Goal: Task Accomplishment & Management: Manage account settings

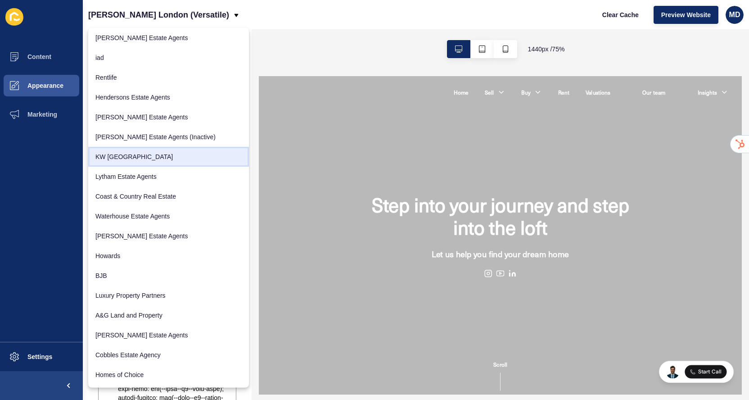
click at [122, 149] on link "KW [GEOGRAPHIC_DATA]" at bounding box center [168, 157] width 161 height 20
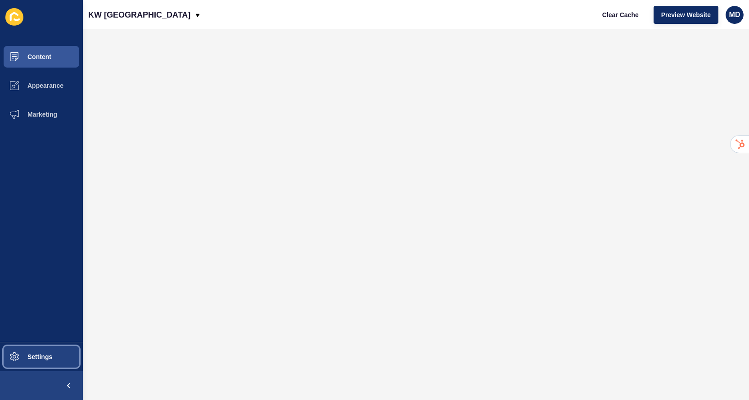
click at [49, 353] on span "Settings" at bounding box center [26, 356] width 54 height 7
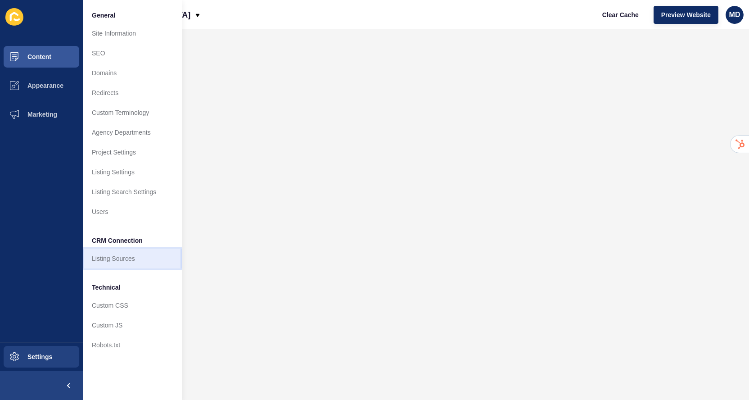
click at [122, 267] on link "Listing Sources" at bounding box center [132, 258] width 99 height 20
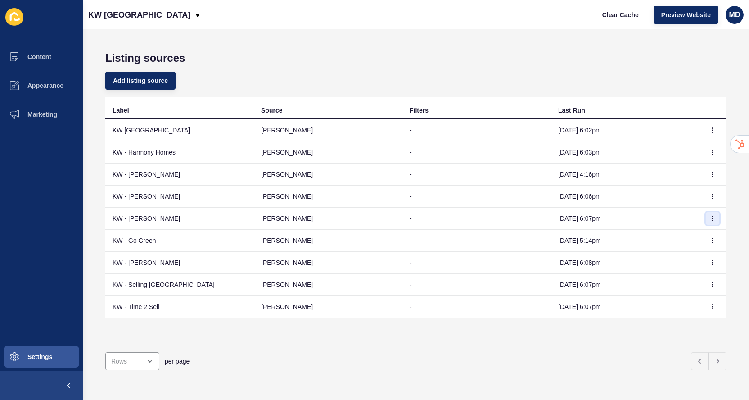
click at [714, 223] on button "button" at bounding box center [713, 218] width 14 height 13
click at [360, 211] on td "[PERSON_NAME]" at bounding box center [328, 218] width 149 height 22
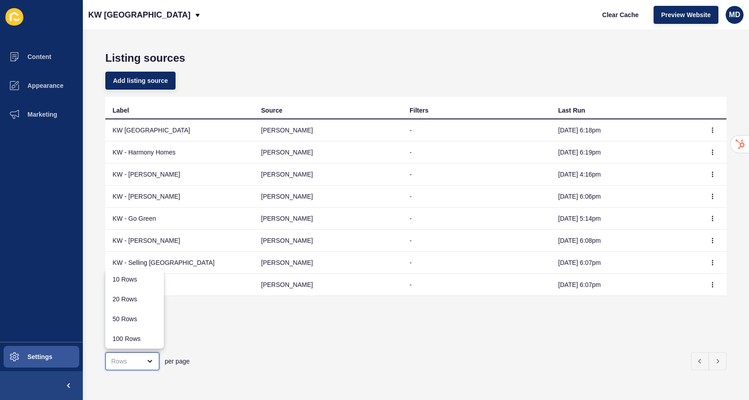
click at [128, 364] on div "close menu" at bounding box center [126, 360] width 30 height 9
click at [134, 343] on div "100 Rows" at bounding box center [134, 339] width 59 height 20
type input "100 Rows"
click at [629, 19] on span "Clear Cache" at bounding box center [620, 14] width 36 height 9
